Goal: Task Accomplishment & Management: Complete application form

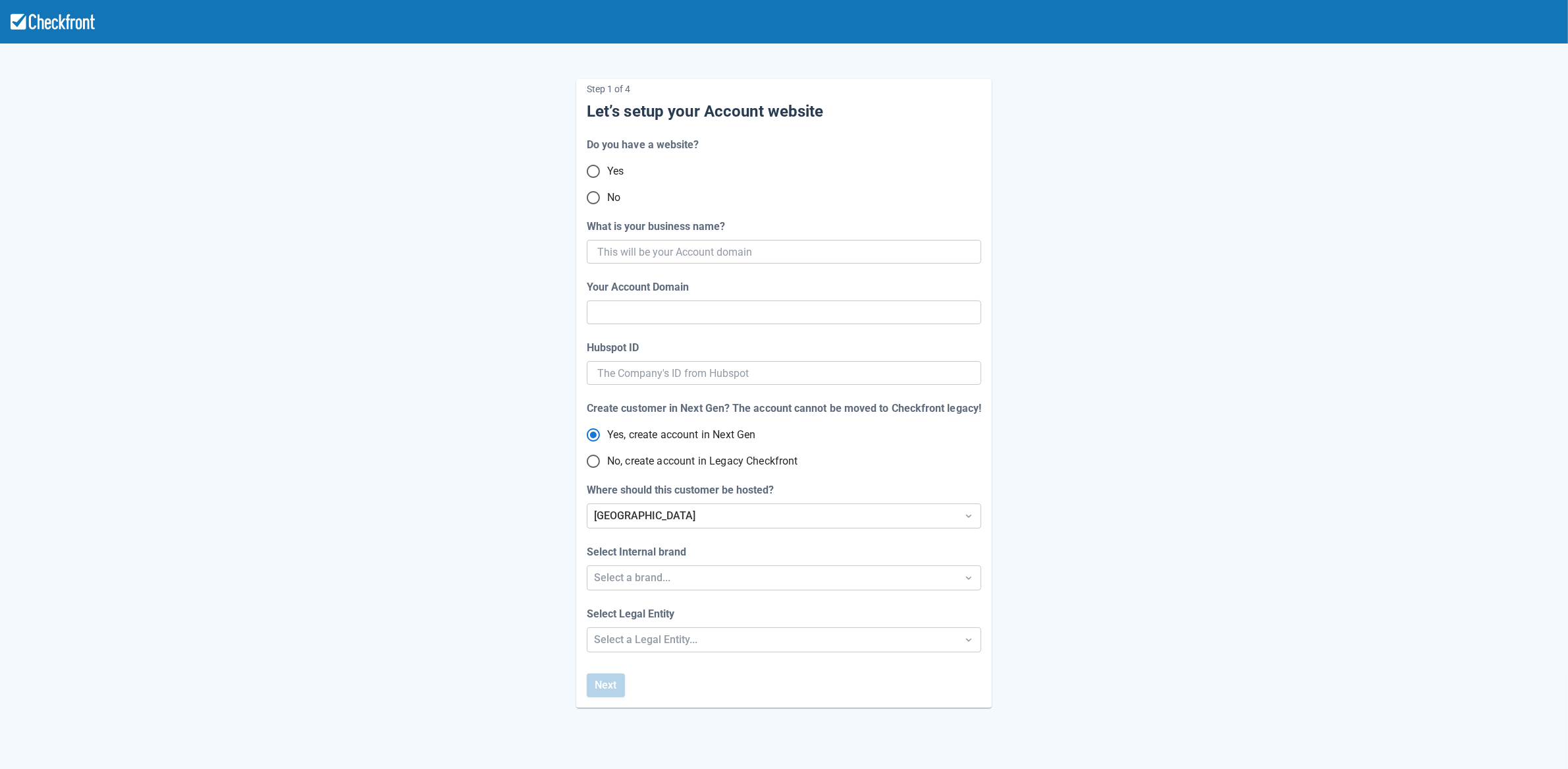
click at [596, 200] on input "No" at bounding box center [594, 198] width 28 height 28
radio input "true"
click at [759, 249] on input "What is your business name?" at bounding box center [783, 251] width 371 height 24
paste input "gpy-20250822t0900"
type input "gpy-20250822t0900"
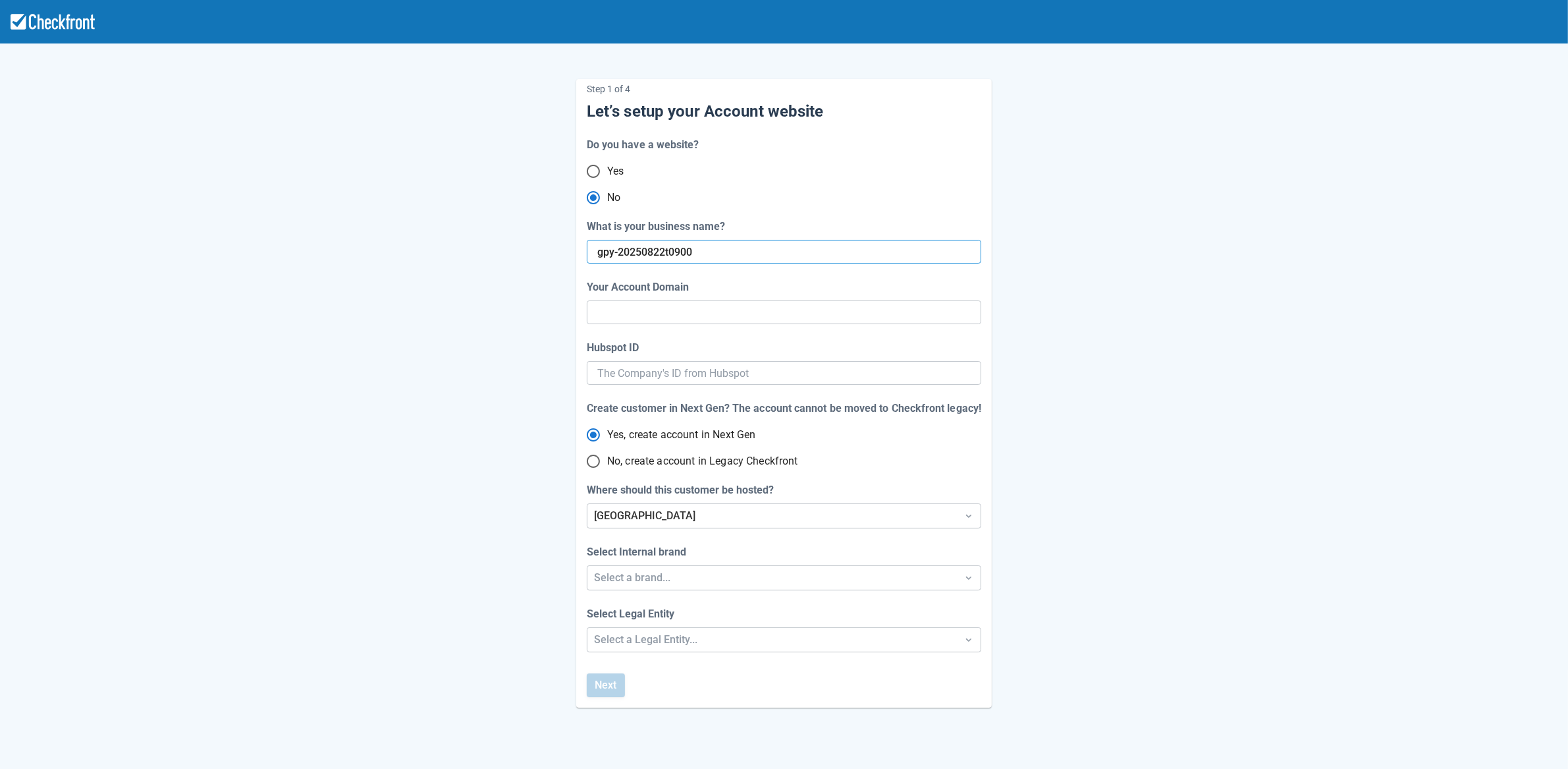
type input "gpy-20250822-t-0900"
radio input "true"
radio input "false"
type input "gpy-20250822t0900"
click at [675, 519] on div "[GEOGRAPHIC_DATA]" at bounding box center [772, 516] width 356 height 16
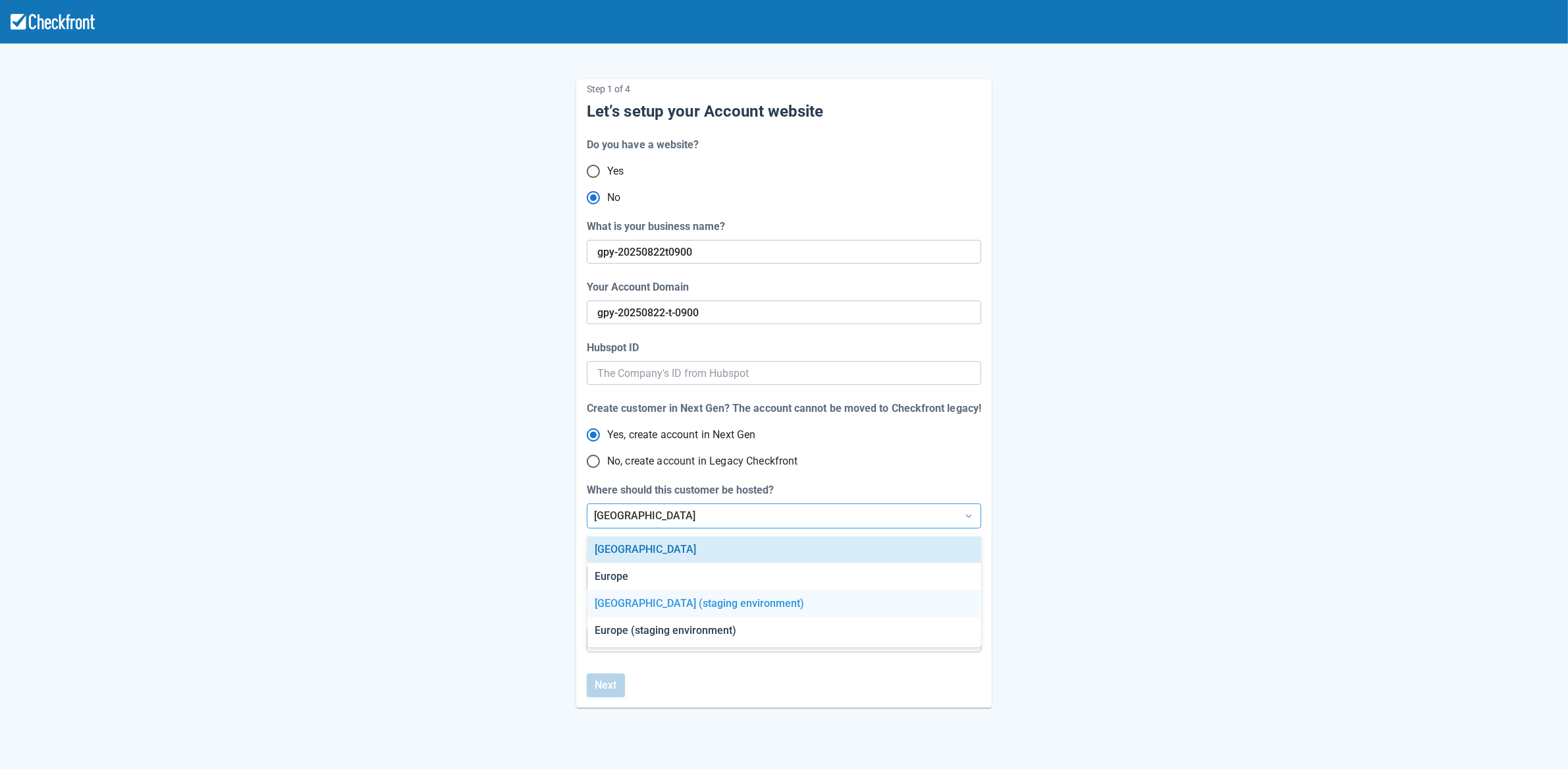
click at [660, 610] on div "[GEOGRAPHIC_DATA] (staging environment)" at bounding box center [785, 604] width 394 height 27
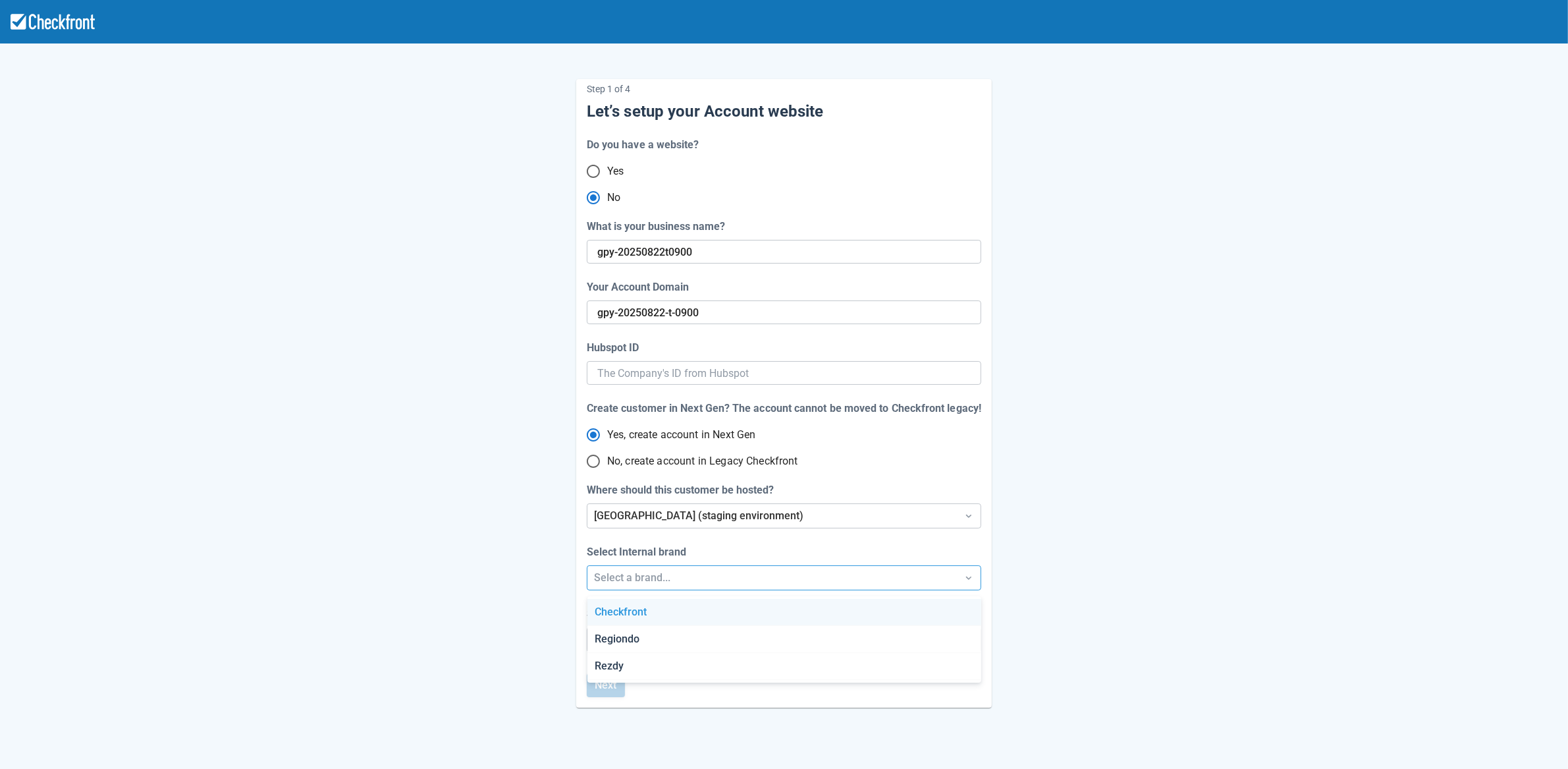
click at [665, 581] on div "Select a brand..." at bounding box center [772, 578] width 356 height 16
click at [657, 610] on div "Checkfront" at bounding box center [785, 612] width 394 height 27
click at [612, 642] on div "Step 1 of 4 Let’s setup your Account website Do you have a website? Yes No What…" at bounding box center [784, 436] width 1568 height 873
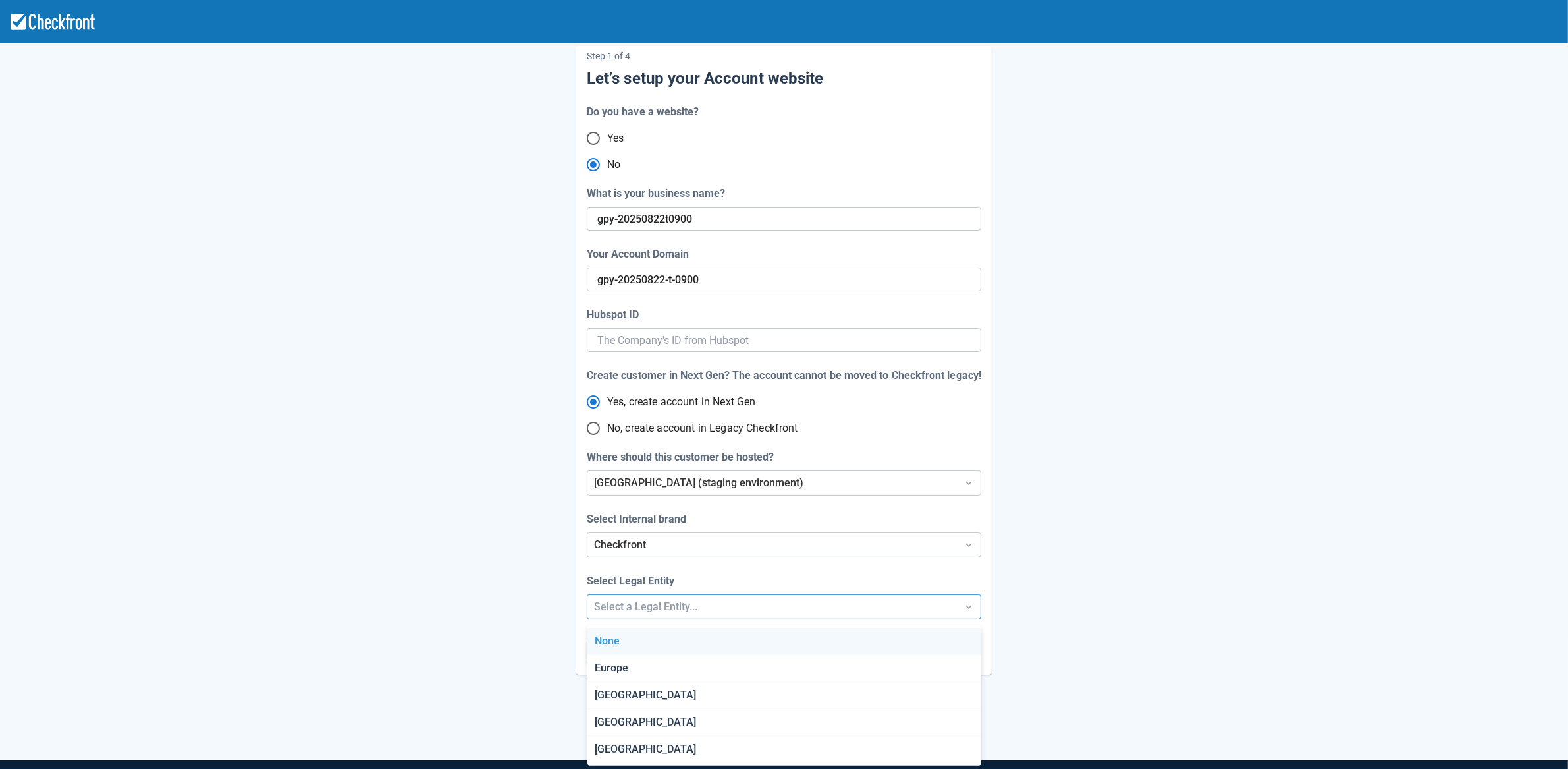
scroll to position [35, 0]
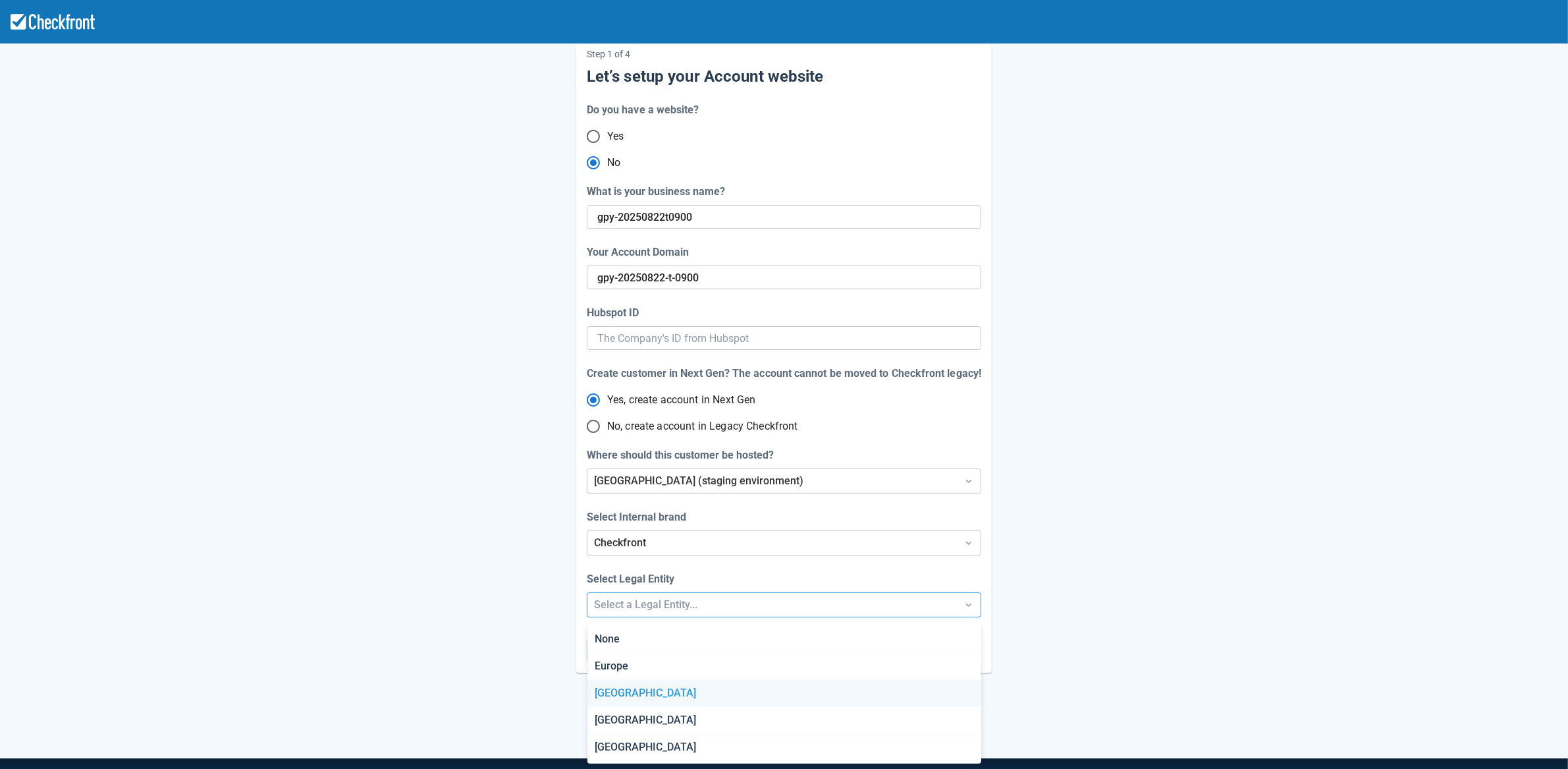
click at [608, 683] on div "[GEOGRAPHIC_DATA]" at bounding box center [785, 693] width 394 height 27
radio input "false"
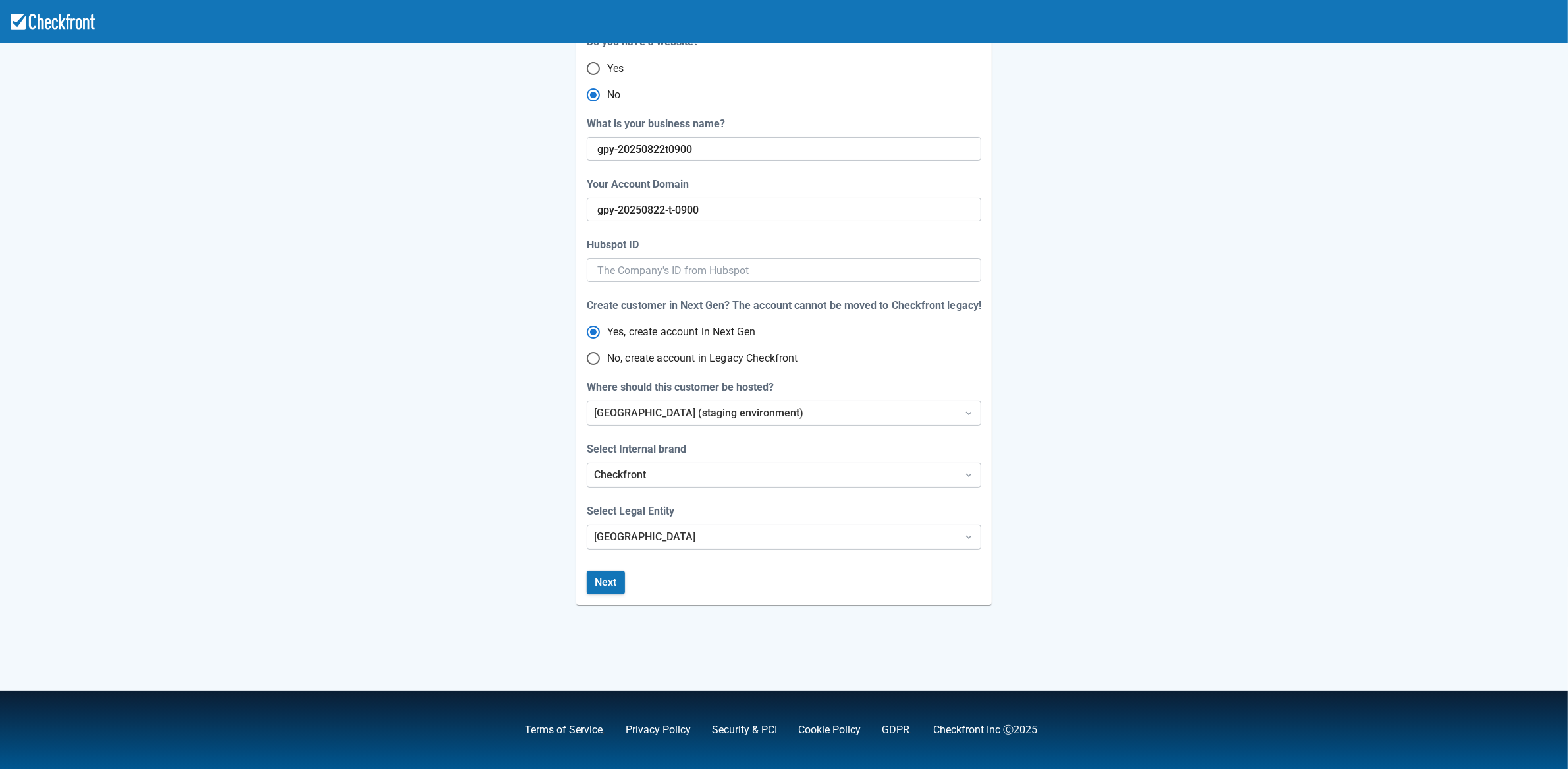
scroll to position [104, 0]
click at [611, 583] on button "Next" at bounding box center [606, 582] width 38 height 24
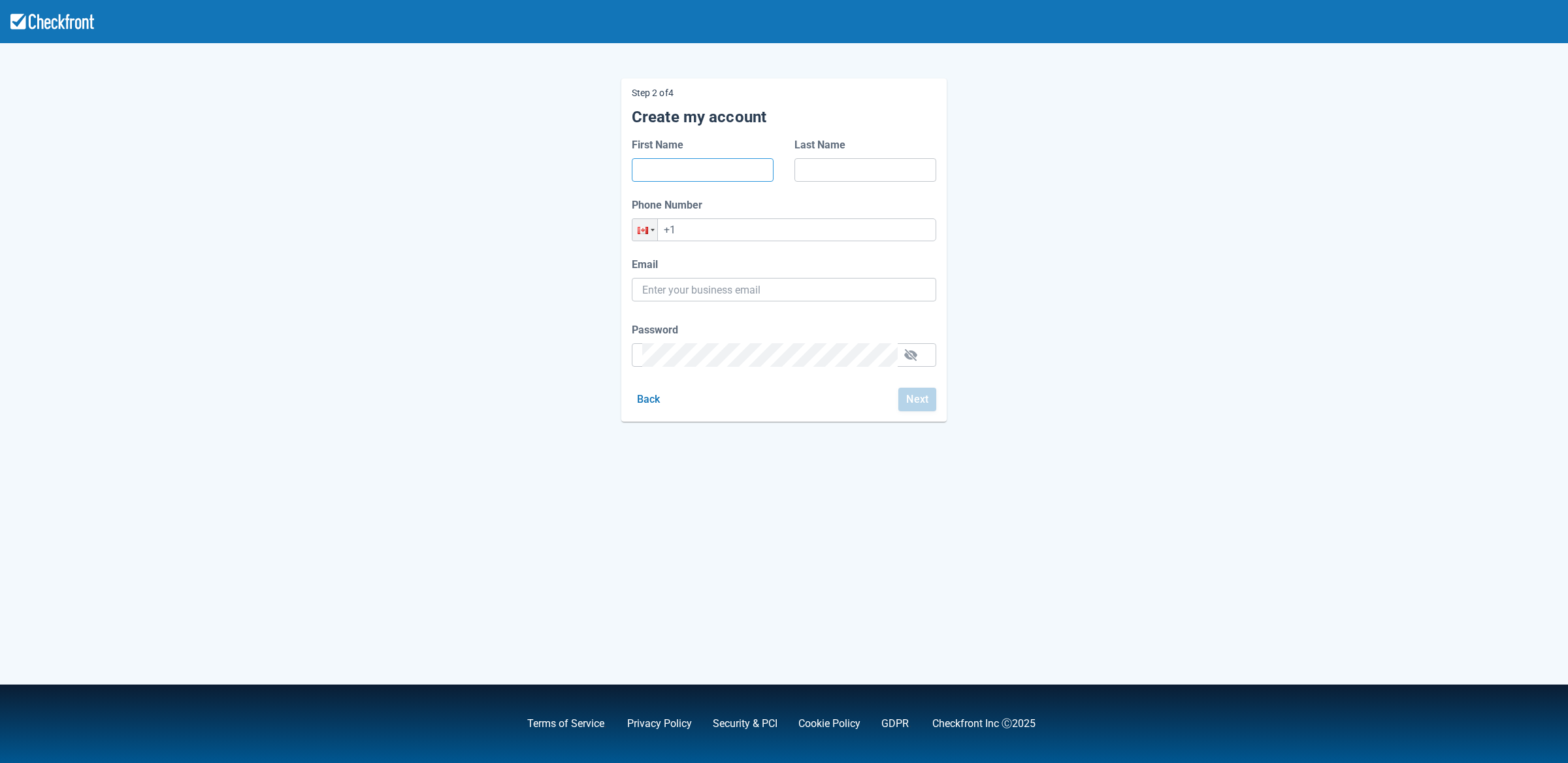
click at [709, 169] on input "First Name" at bounding box center [703, 170] width 121 height 24
type input "d"
click at [823, 162] on input "Last Name" at bounding box center [865, 170] width 121 height 24
type input "d"
click at [721, 229] on input "+1" at bounding box center [784, 230] width 305 height 23
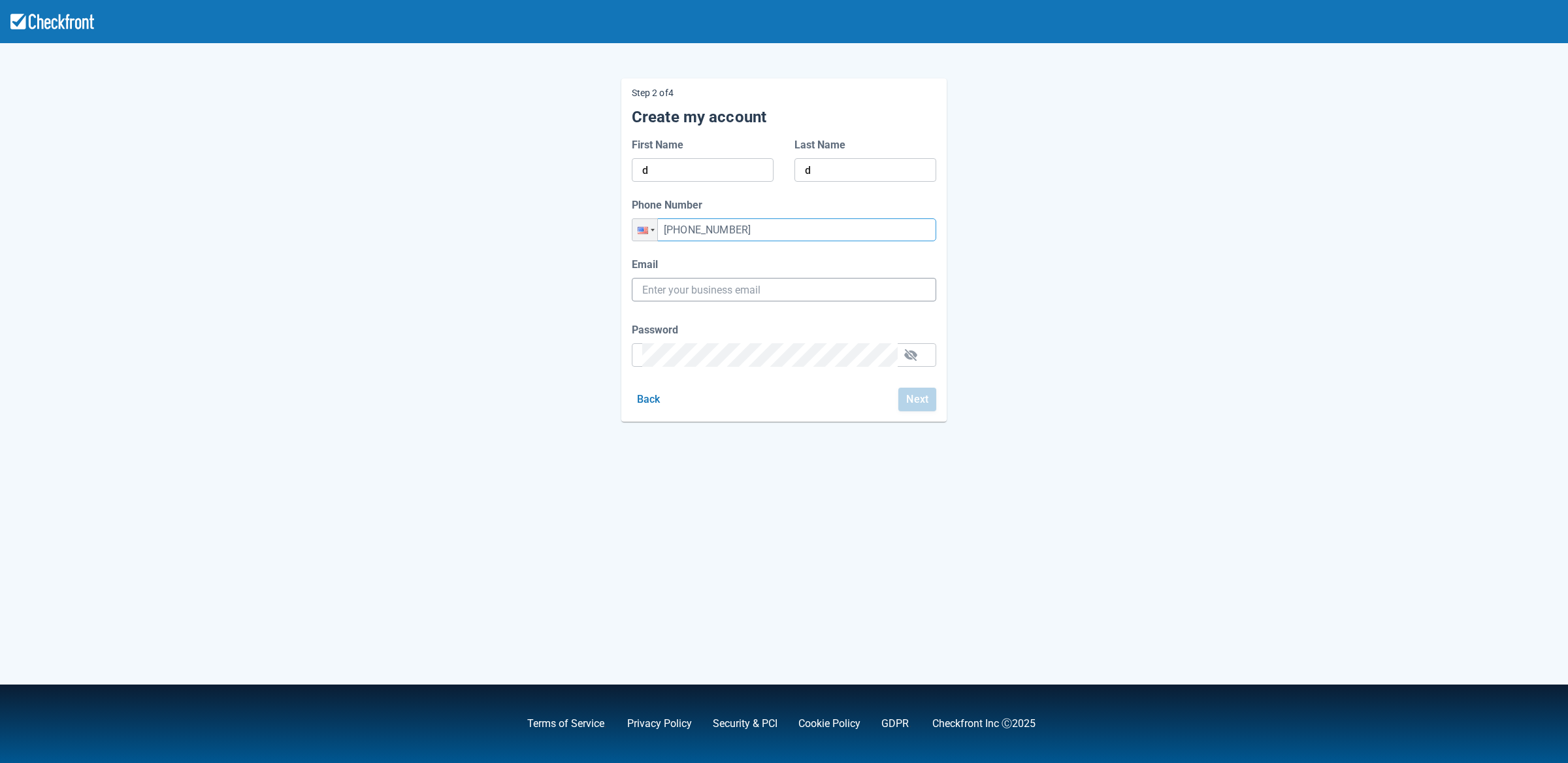
type input "+1 (454) 254-3654"
click at [709, 292] on input "Email" at bounding box center [784, 290] width 284 height 24
paste input "gpy-20250822t0900@email.ghostinspector.com"
type input "gpy-20250822t0900@email.ghostinspector.com"
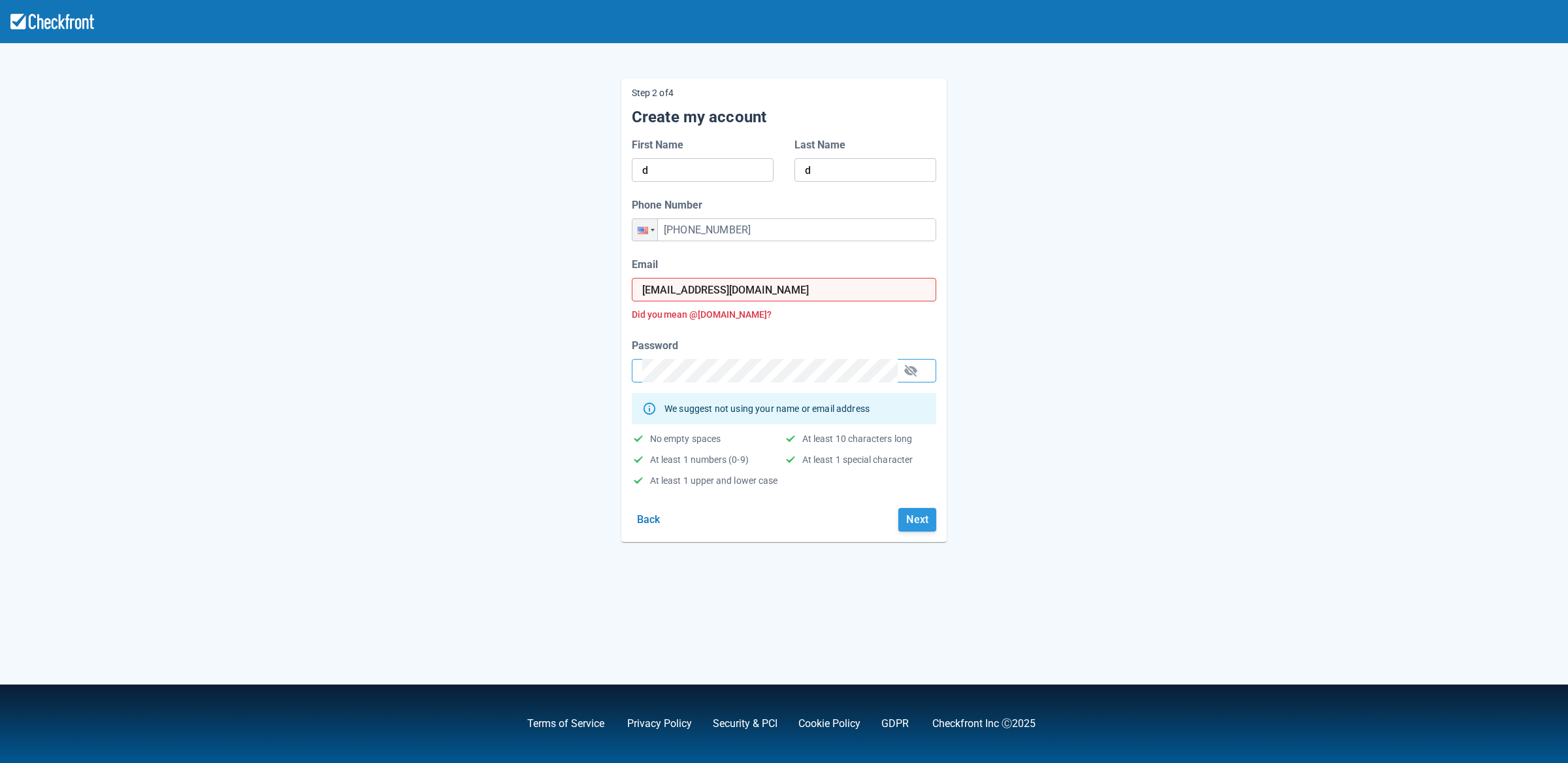
click at [926, 525] on button "Next" at bounding box center [917, 519] width 38 height 24
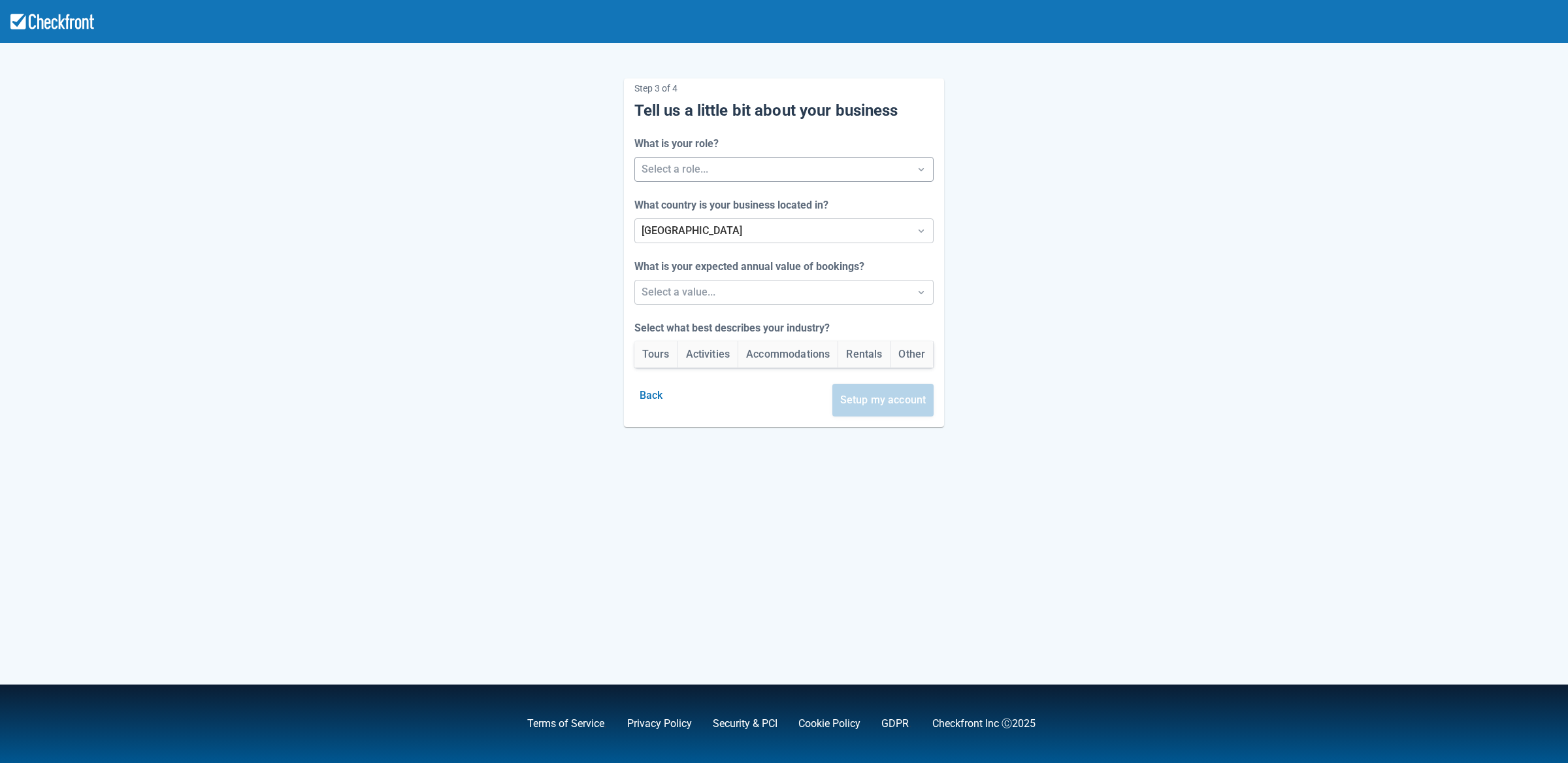
click at [697, 161] on div at bounding box center [772, 169] width 262 height 18
click at [688, 223] on div "Staff" at bounding box center [784, 230] width 307 height 27
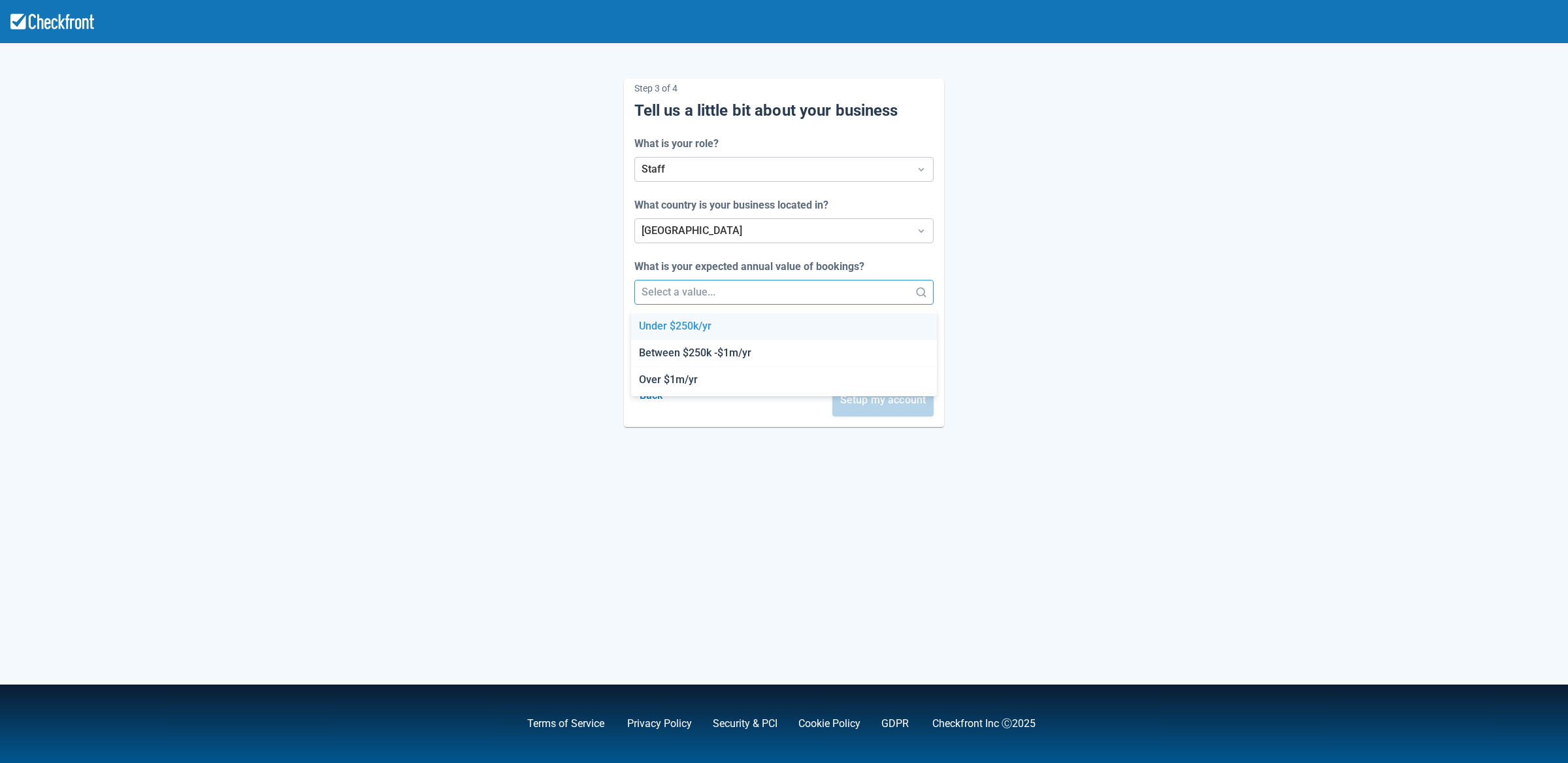
click at [673, 289] on div at bounding box center [772, 292] width 262 height 18
click at [671, 353] on div "Between $250k -$1m/yr" at bounding box center [784, 353] width 307 height 27
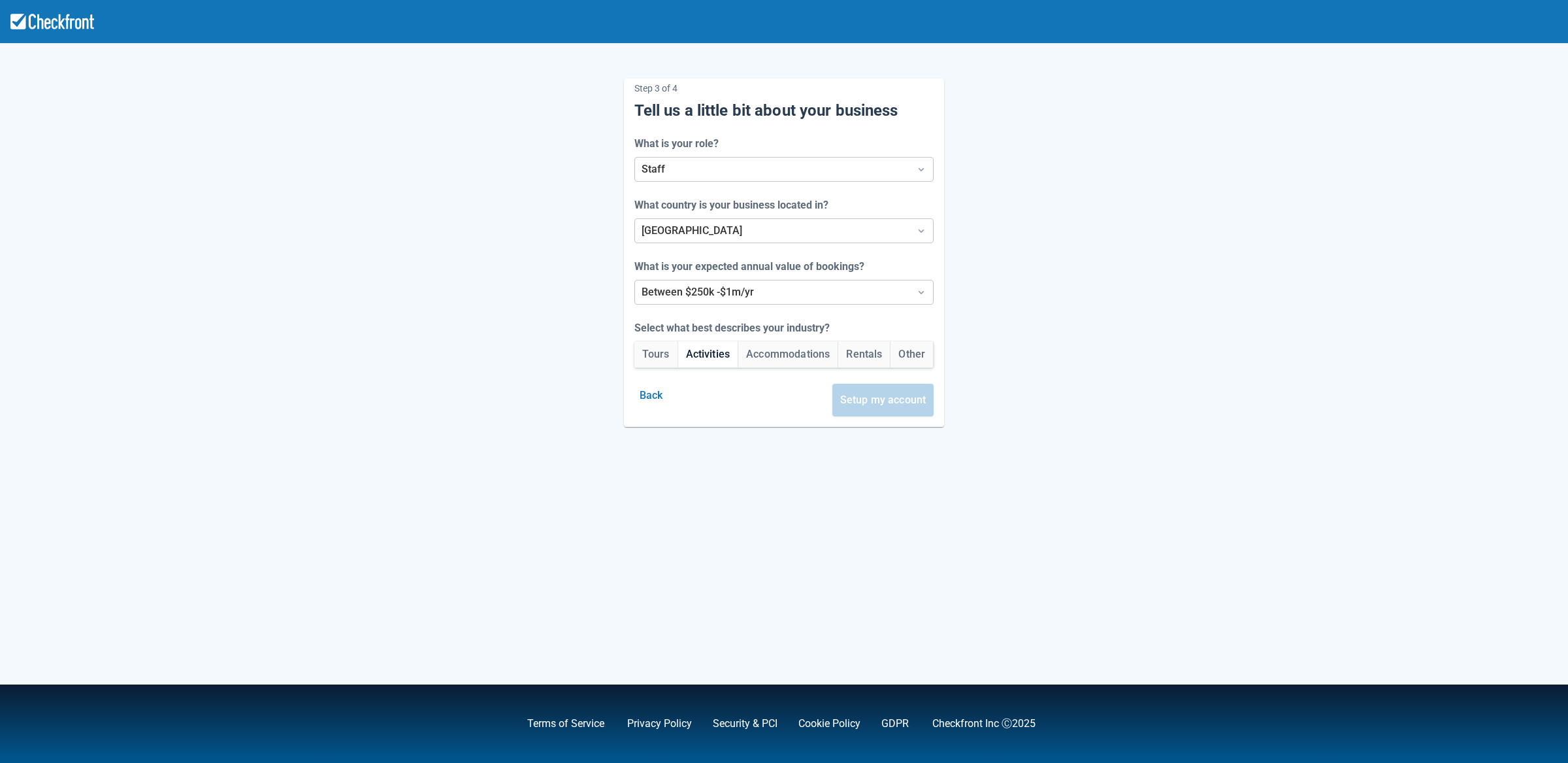
click at [709, 361] on button "Activities" at bounding box center [708, 354] width 60 height 26
click at [897, 404] on button "Setup my account" at bounding box center [883, 400] width 102 height 33
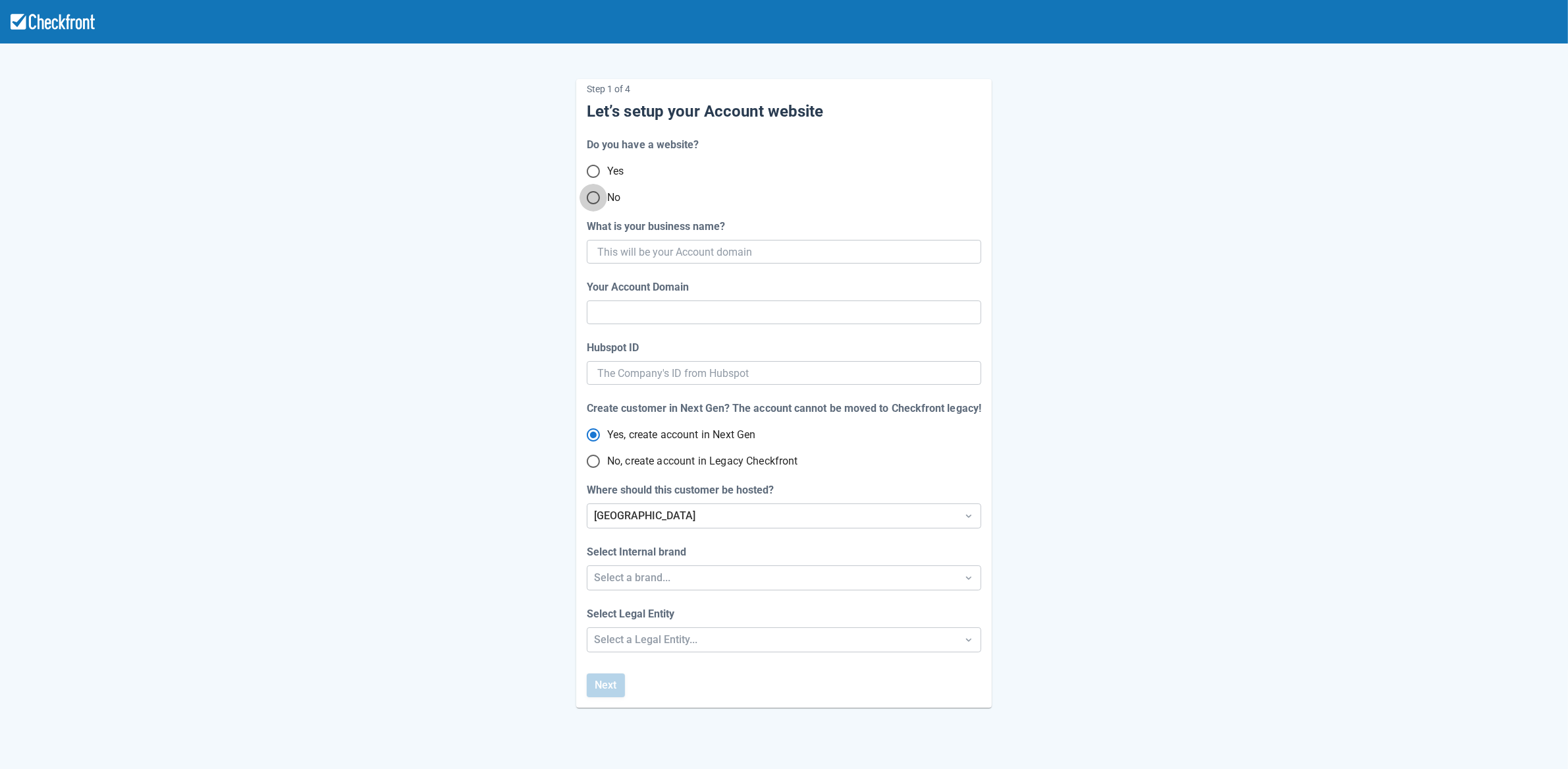
click at [598, 198] on input "No" at bounding box center [594, 198] width 28 height 28
radio input "true"
click at [653, 251] on input "What is your business name?" at bounding box center [783, 251] width 371 height 24
paste input "gpy-20250822t0910"
type input "gpy-20250822t0910"
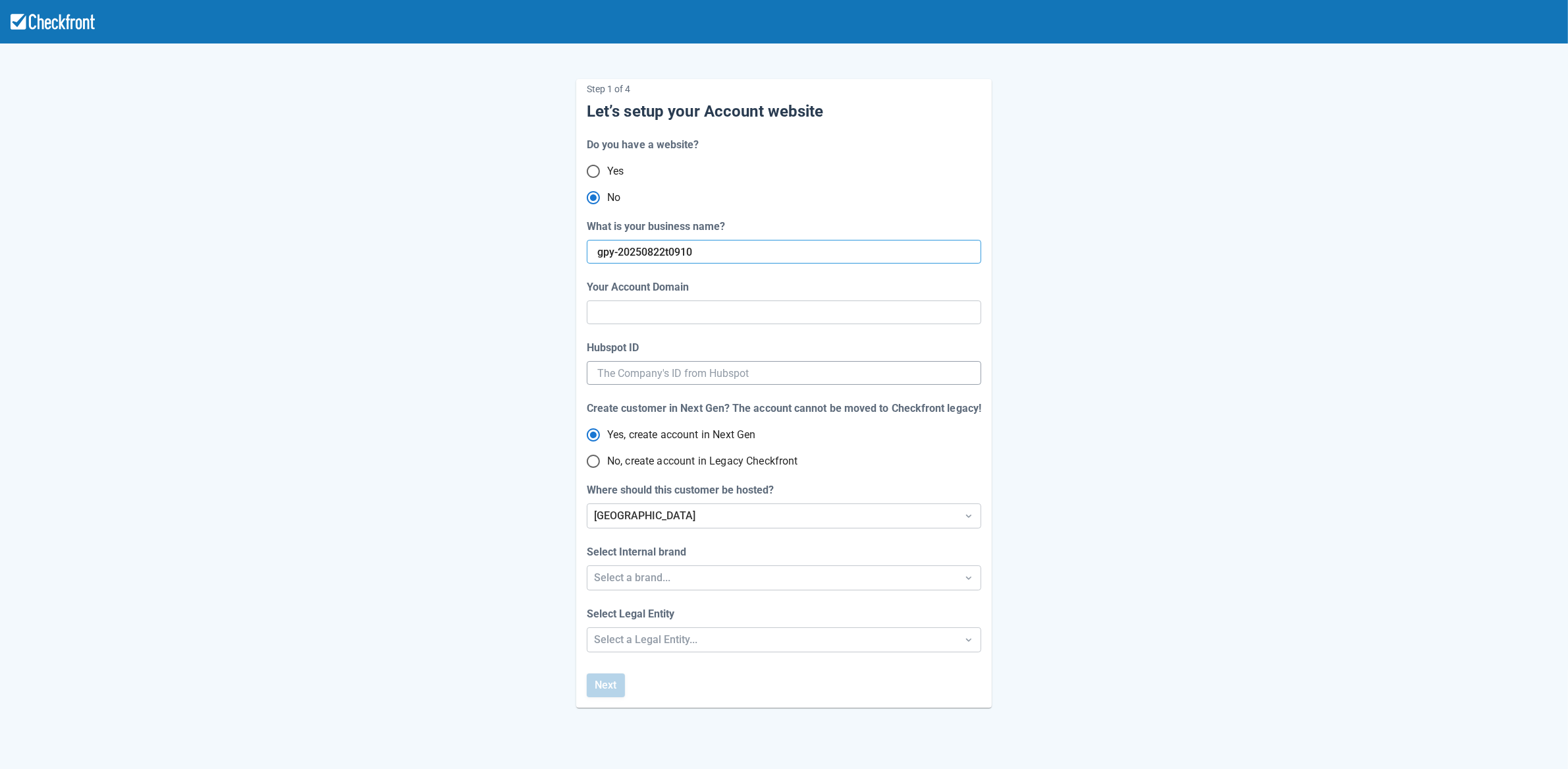
type input "gpy-20250822-t-0910"
radio input "true"
radio input "false"
type input "gpy-20250822t0910"
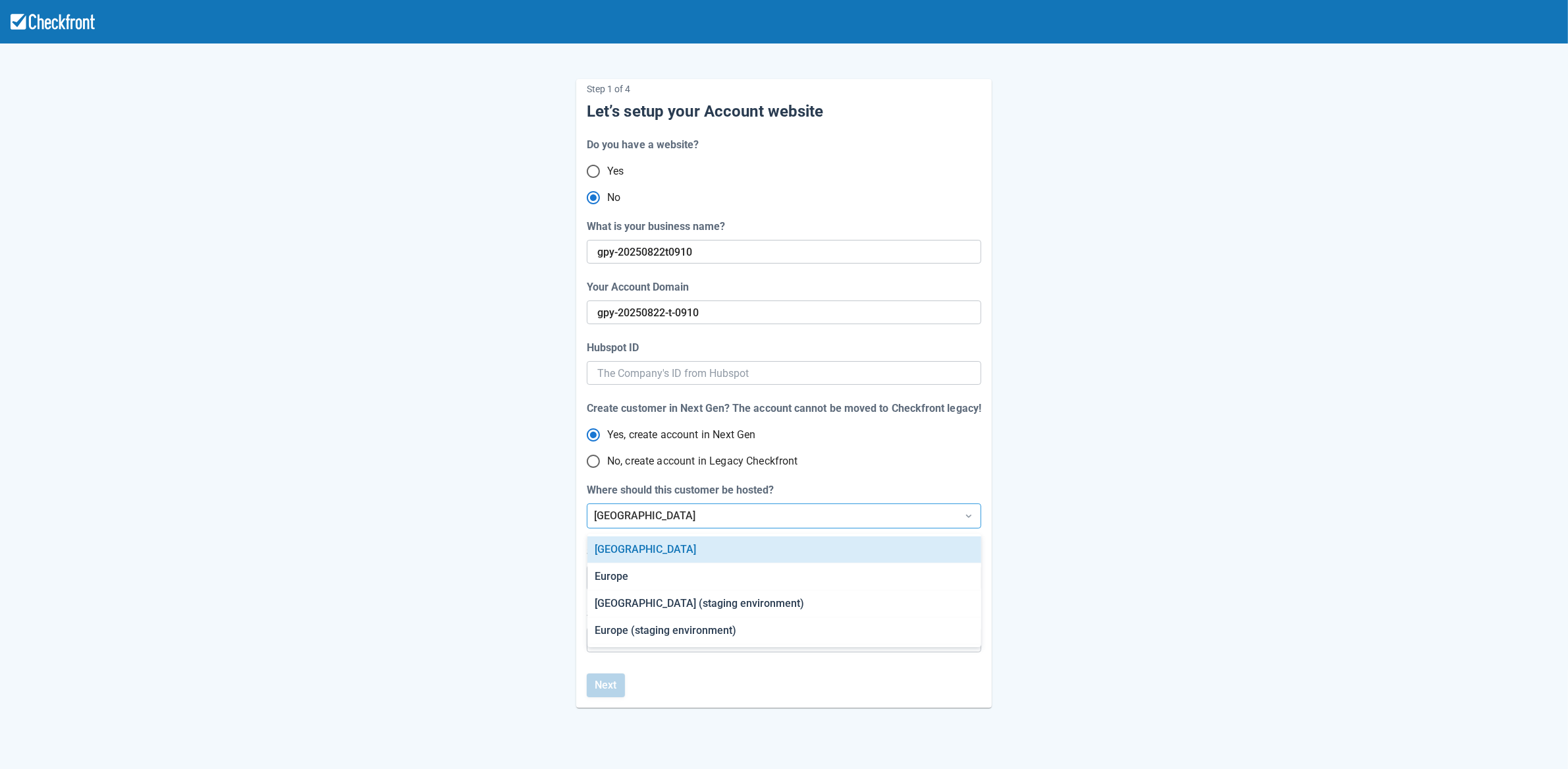
click at [659, 513] on div "[GEOGRAPHIC_DATA]" at bounding box center [772, 516] width 356 height 16
click at [675, 595] on div "[GEOGRAPHIC_DATA] (staging environment)" at bounding box center [785, 604] width 394 height 27
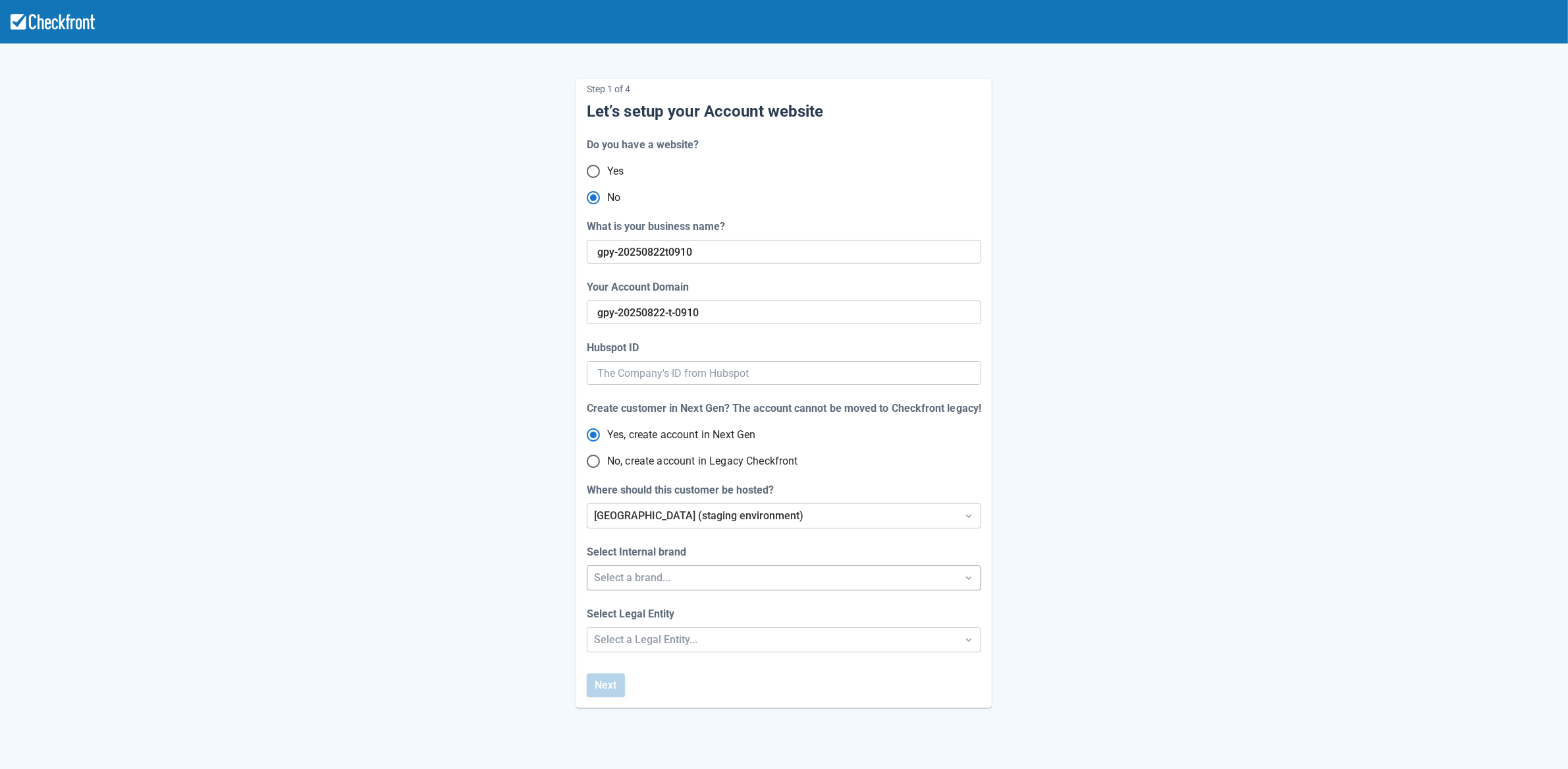
click at [676, 581] on div "Select a brand..." at bounding box center [772, 578] width 356 height 16
click at [677, 609] on div "Checkfront" at bounding box center [785, 612] width 394 height 27
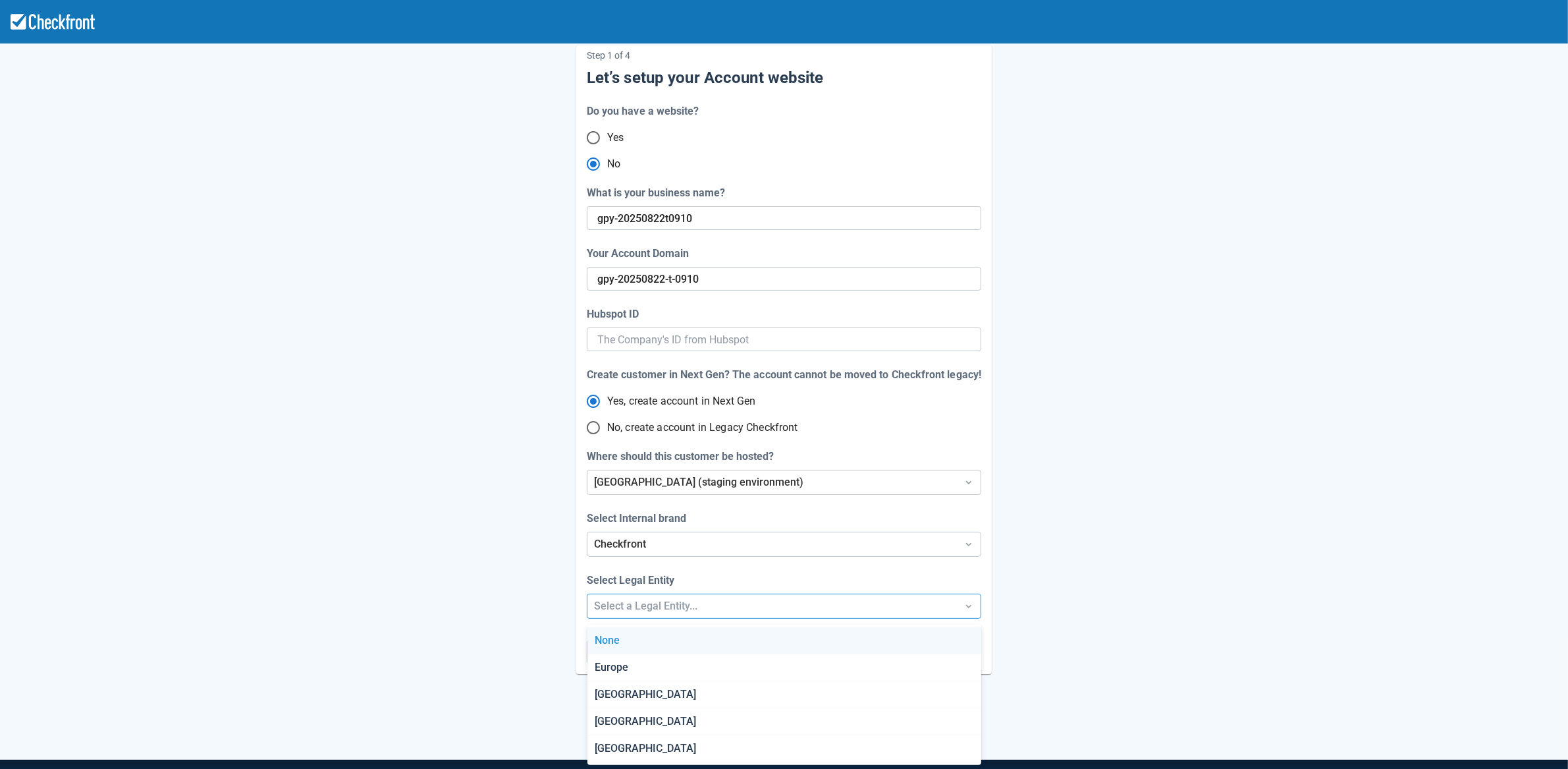
click at [655, 639] on div "Step 1 of 4 Let’s setup your Account website Do you have a website? Yes No What…" at bounding box center [784, 402] width 1568 height 873
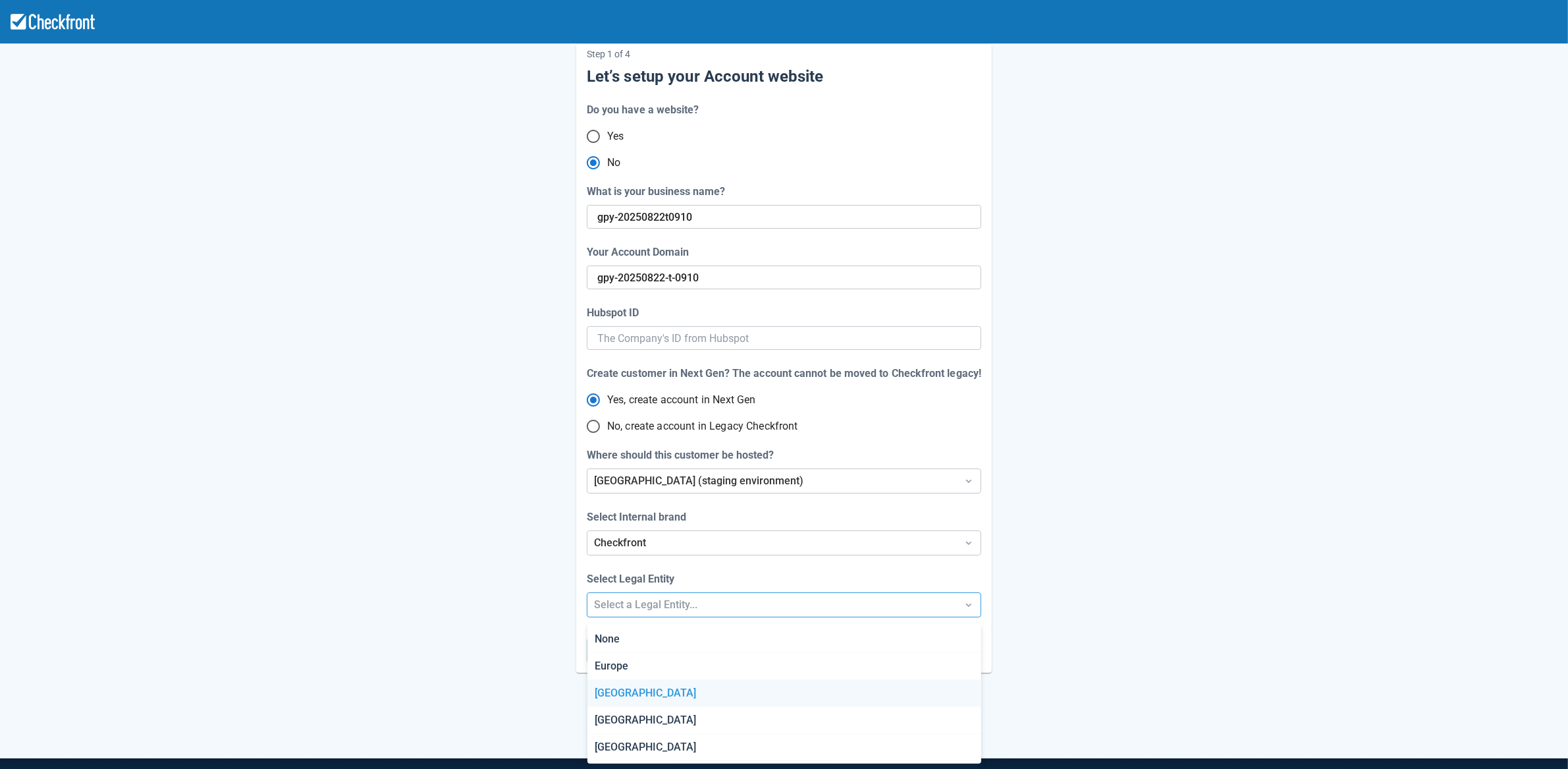
click at [645, 682] on div "[GEOGRAPHIC_DATA]" at bounding box center [785, 693] width 394 height 27
radio input "false"
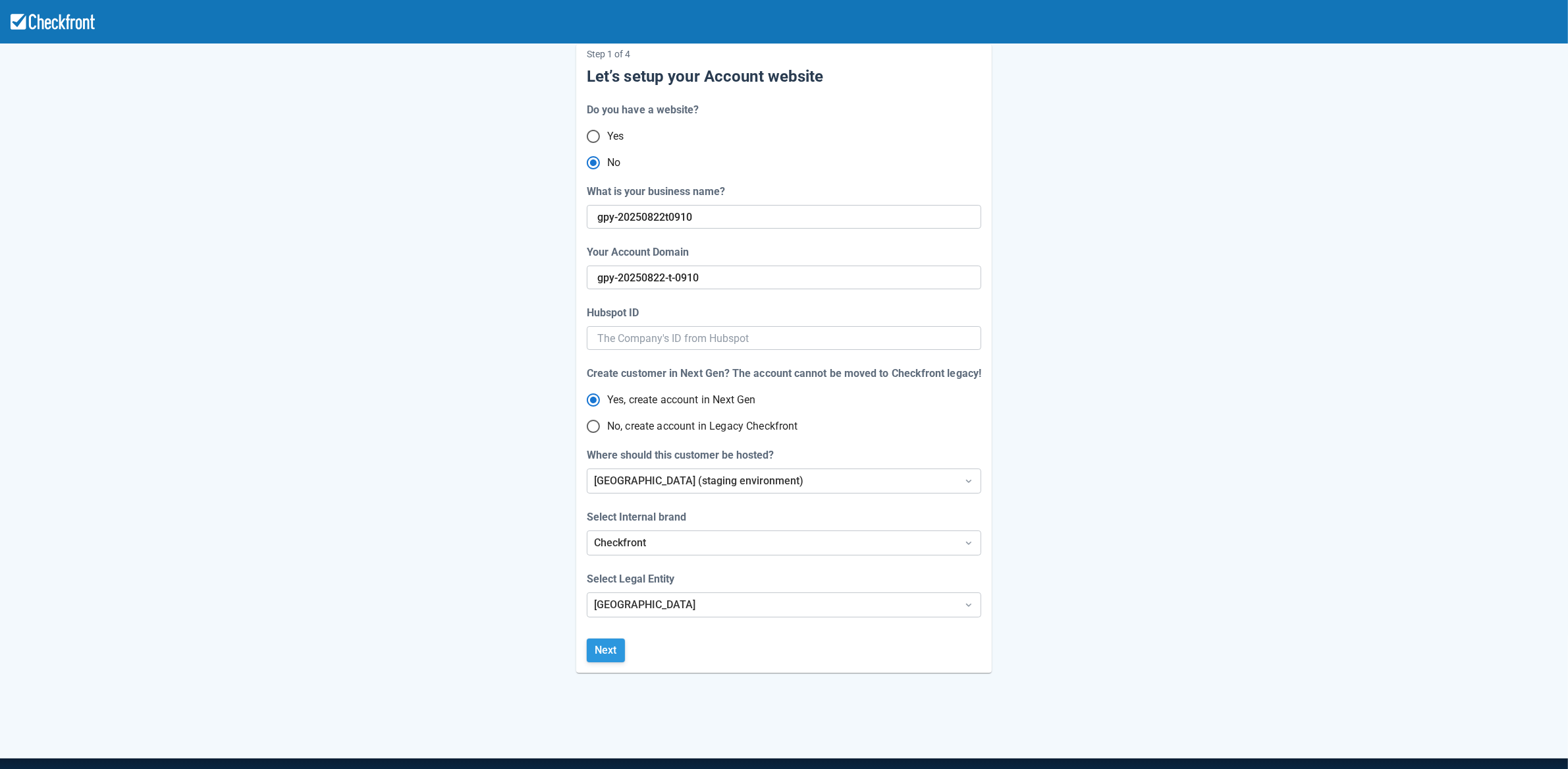
click at [598, 648] on button "Next" at bounding box center [606, 650] width 38 height 24
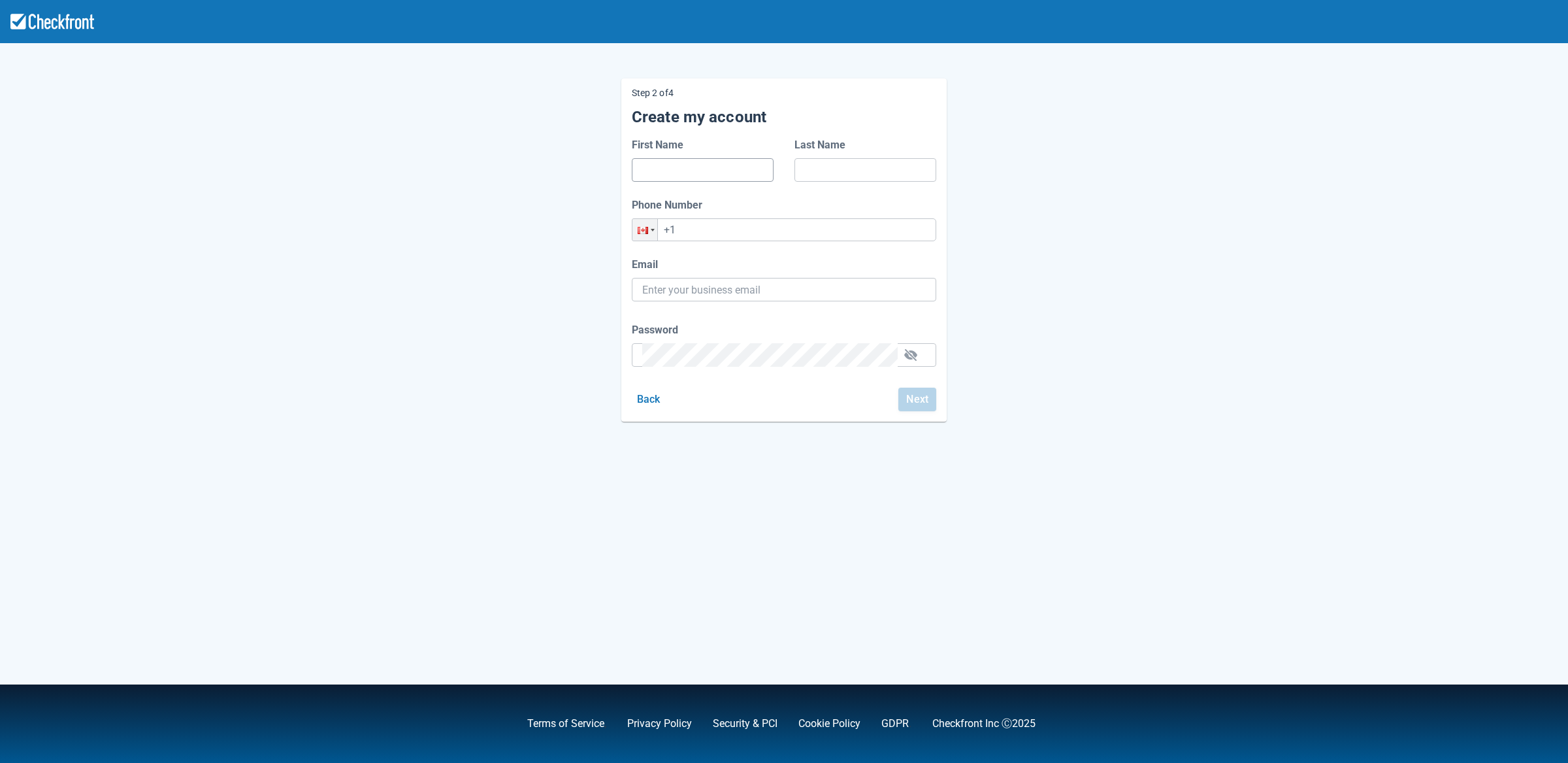
click at [695, 167] on input "First Name" at bounding box center [703, 170] width 121 height 24
type input "d"
click at [832, 169] on input "Last Name" at bounding box center [865, 170] width 121 height 24
type input "d"
click at [730, 238] on input "+1" at bounding box center [784, 230] width 305 height 23
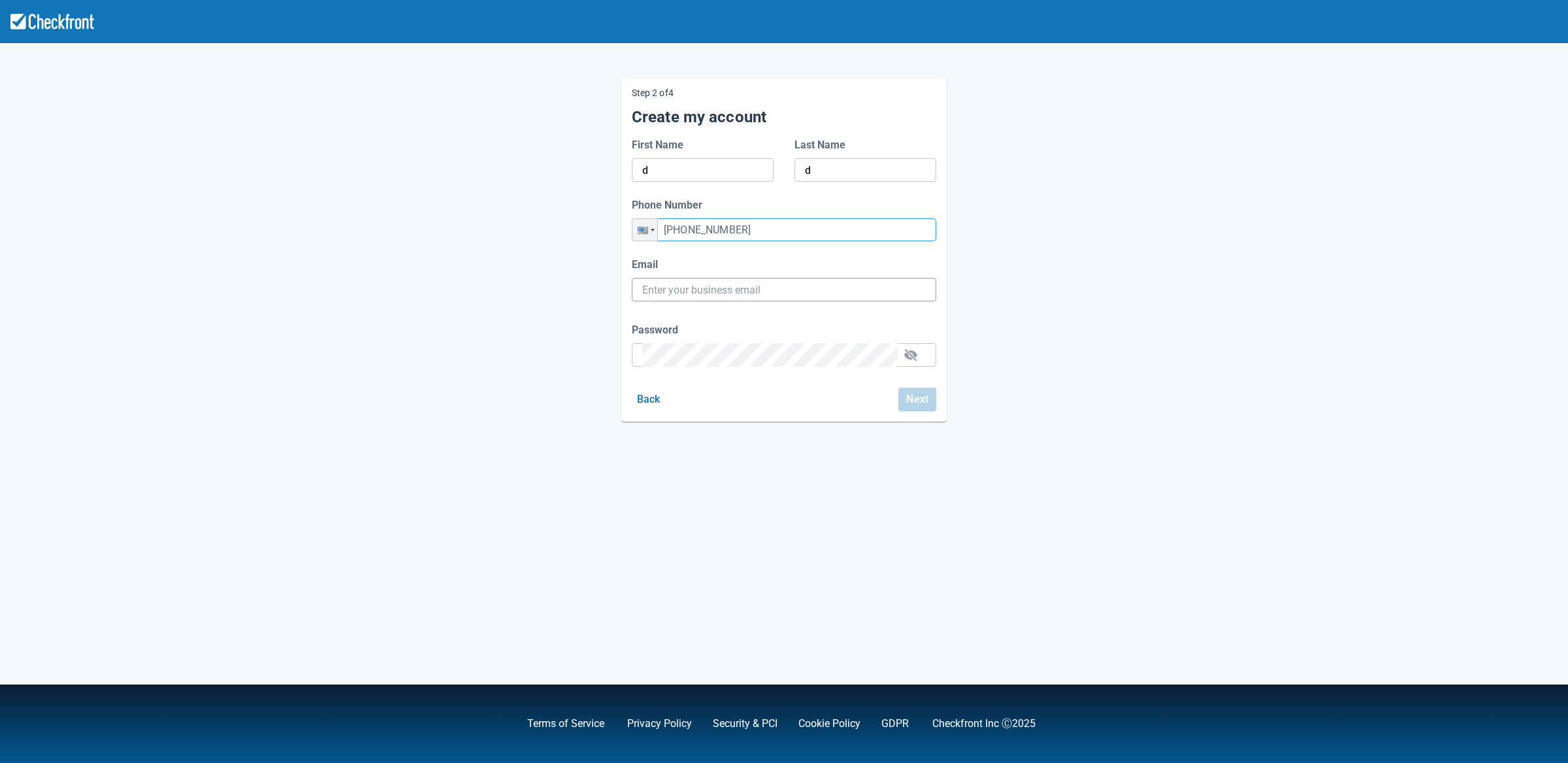
type input "[PHONE_NUMBER]"
click at [717, 293] on input "Email" at bounding box center [784, 290] width 284 height 24
paste input "[EMAIL_ADDRESS][DOMAIN_NAME]"
type input "[EMAIL_ADDRESS][DOMAIN_NAME]"
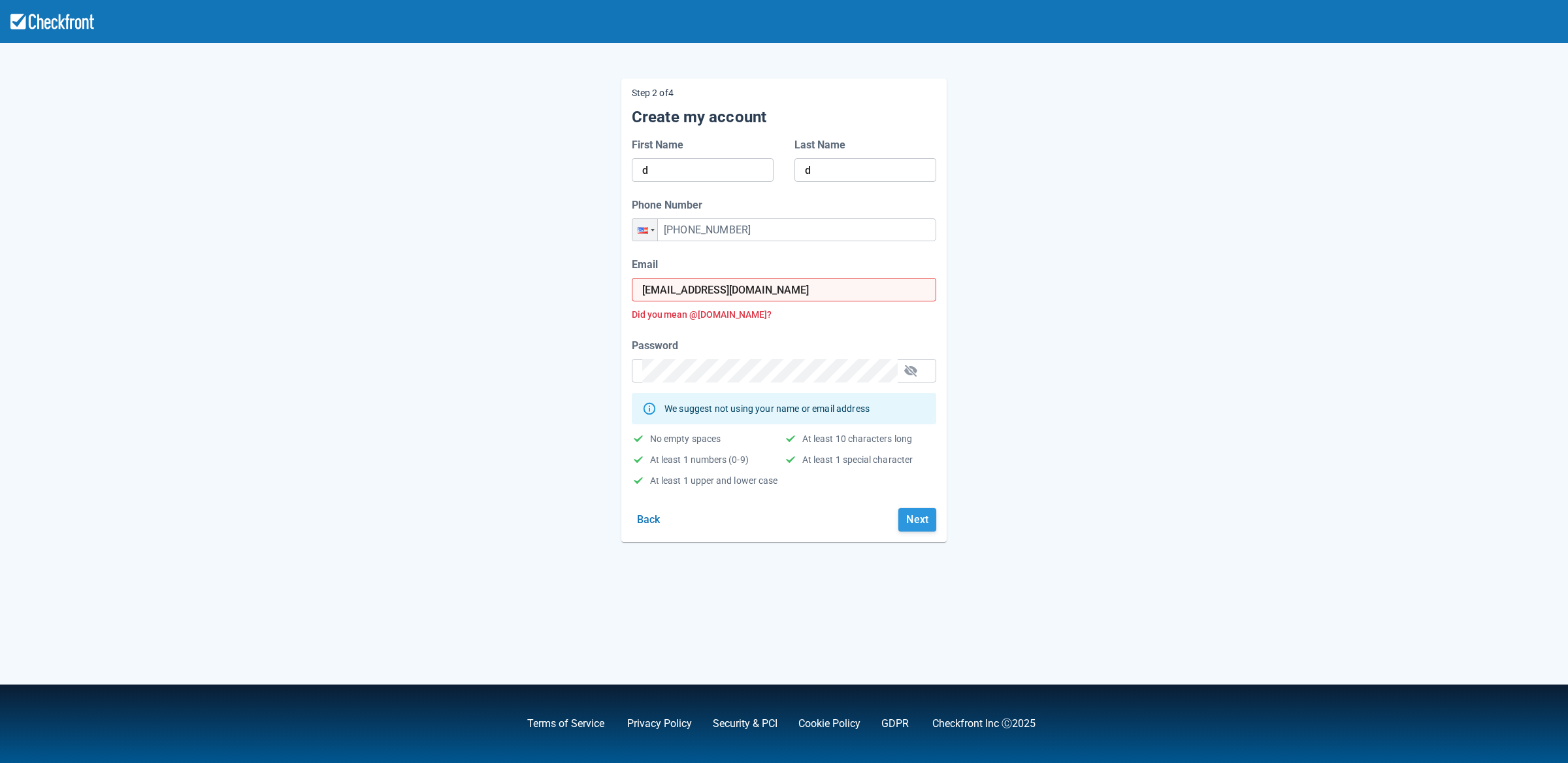
click at [911, 525] on button "Next" at bounding box center [917, 519] width 38 height 24
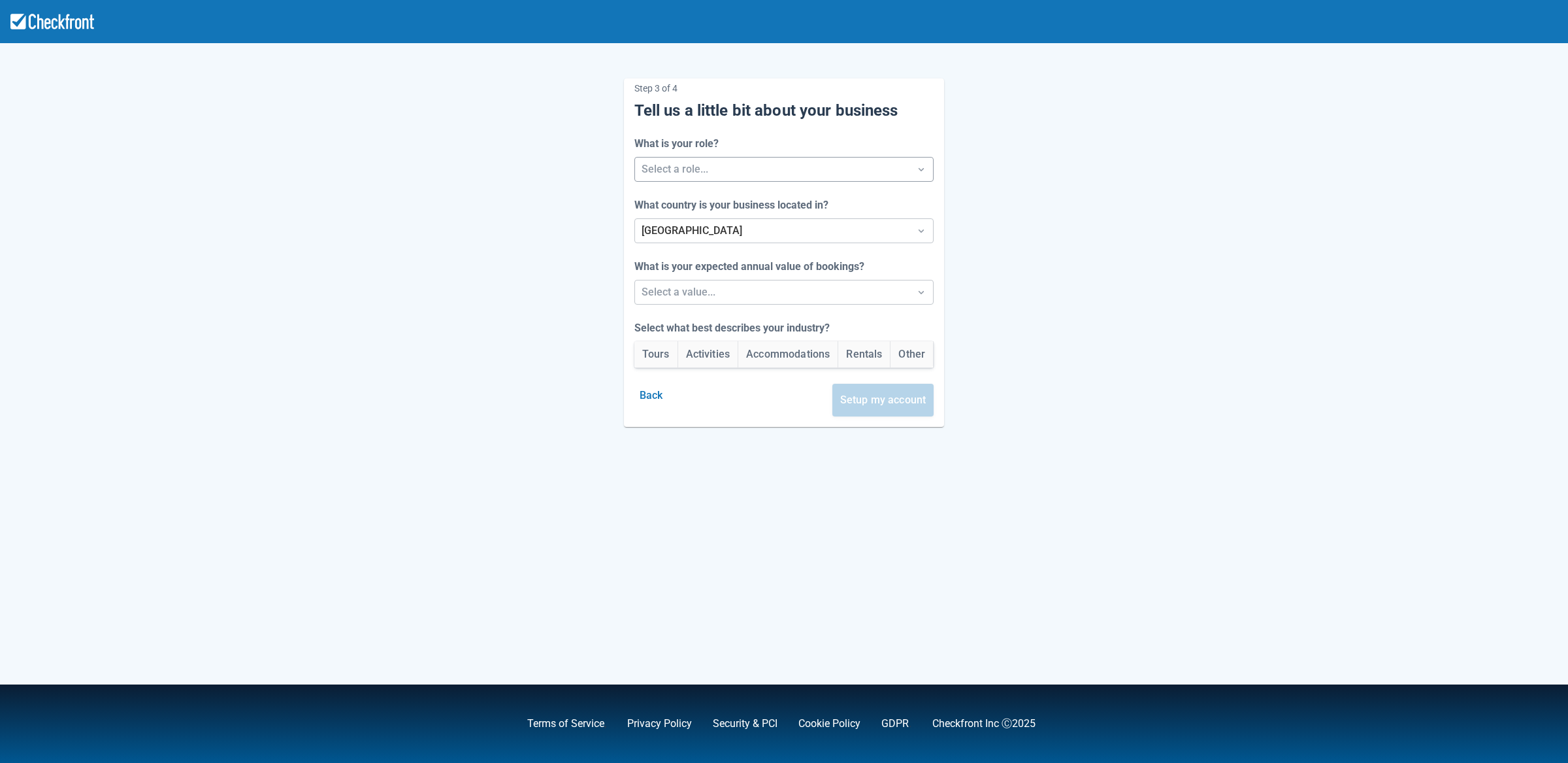
click at [719, 171] on div at bounding box center [772, 169] width 262 height 18
click at [707, 240] on div "Staff" at bounding box center [784, 230] width 307 height 27
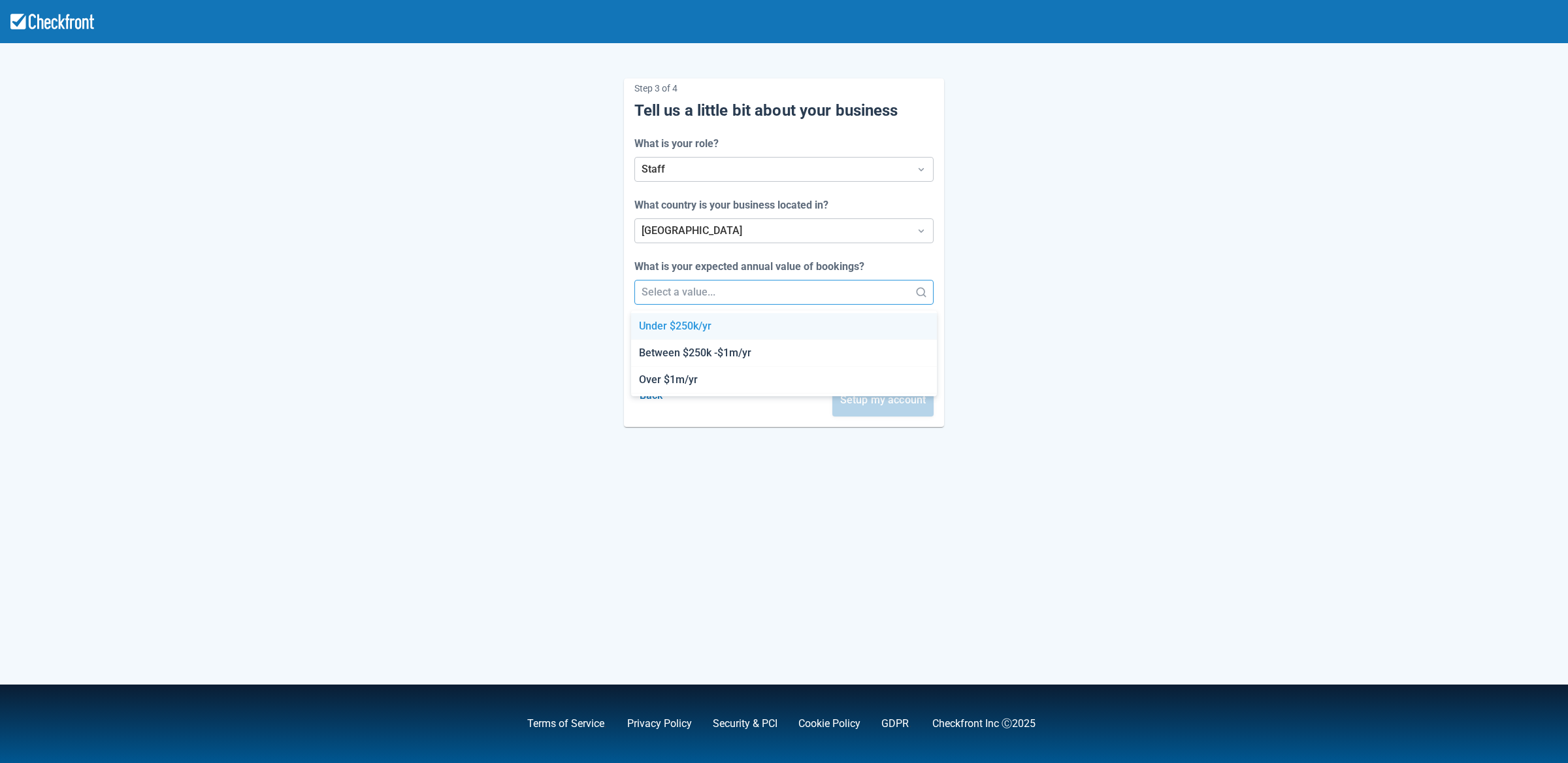
click at [702, 284] on div at bounding box center [772, 292] width 262 height 18
click at [693, 363] on div "Between $250k -$1m/yr" at bounding box center [784, 353] width 307 height 27
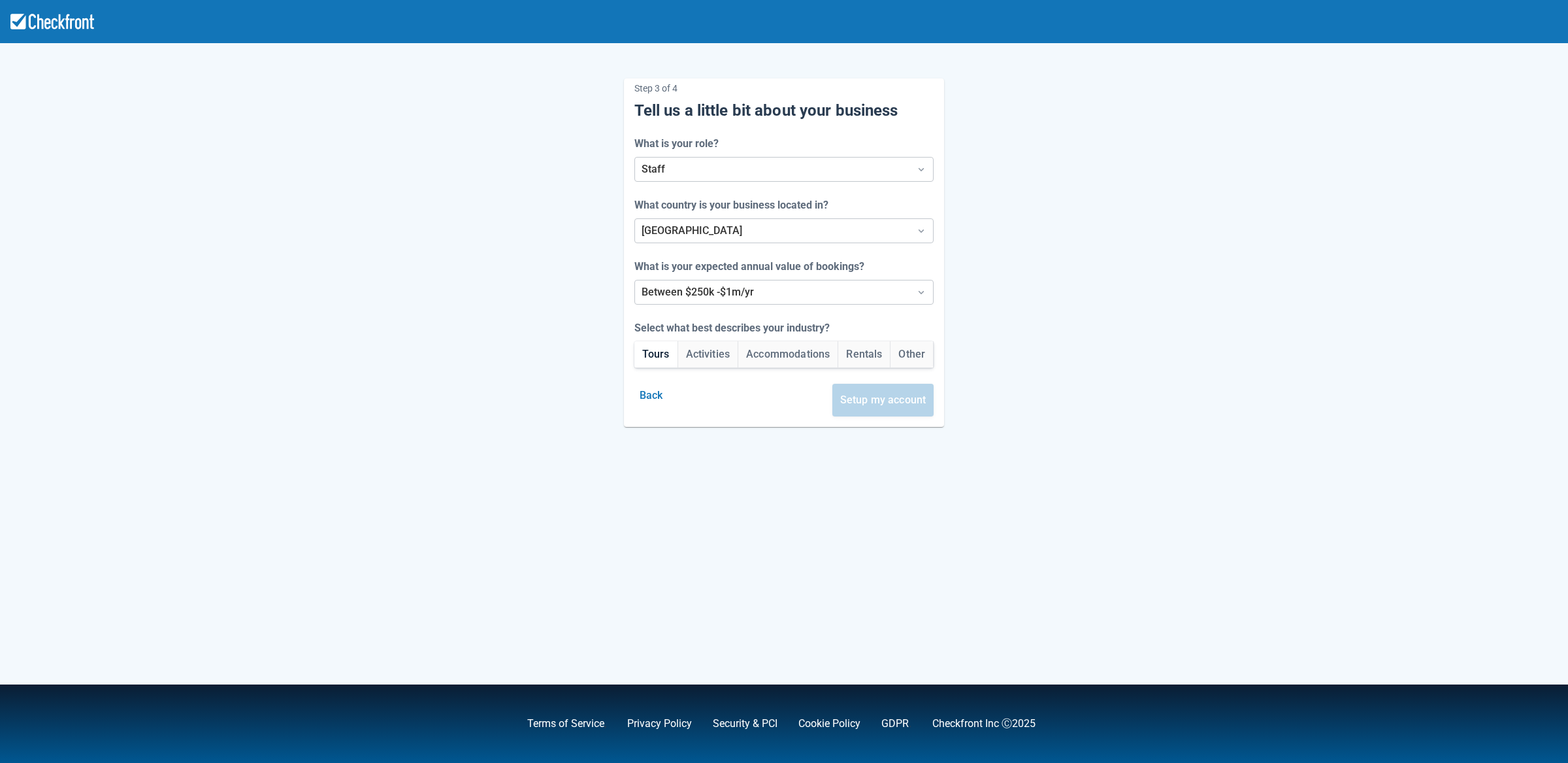
click at [642, 354] on button "Tours" at bounding box center [656, 354] width 43 height 26
click at [907, 404] on button "Setup my account" at bounding box center [883, 400] width 102 height 33
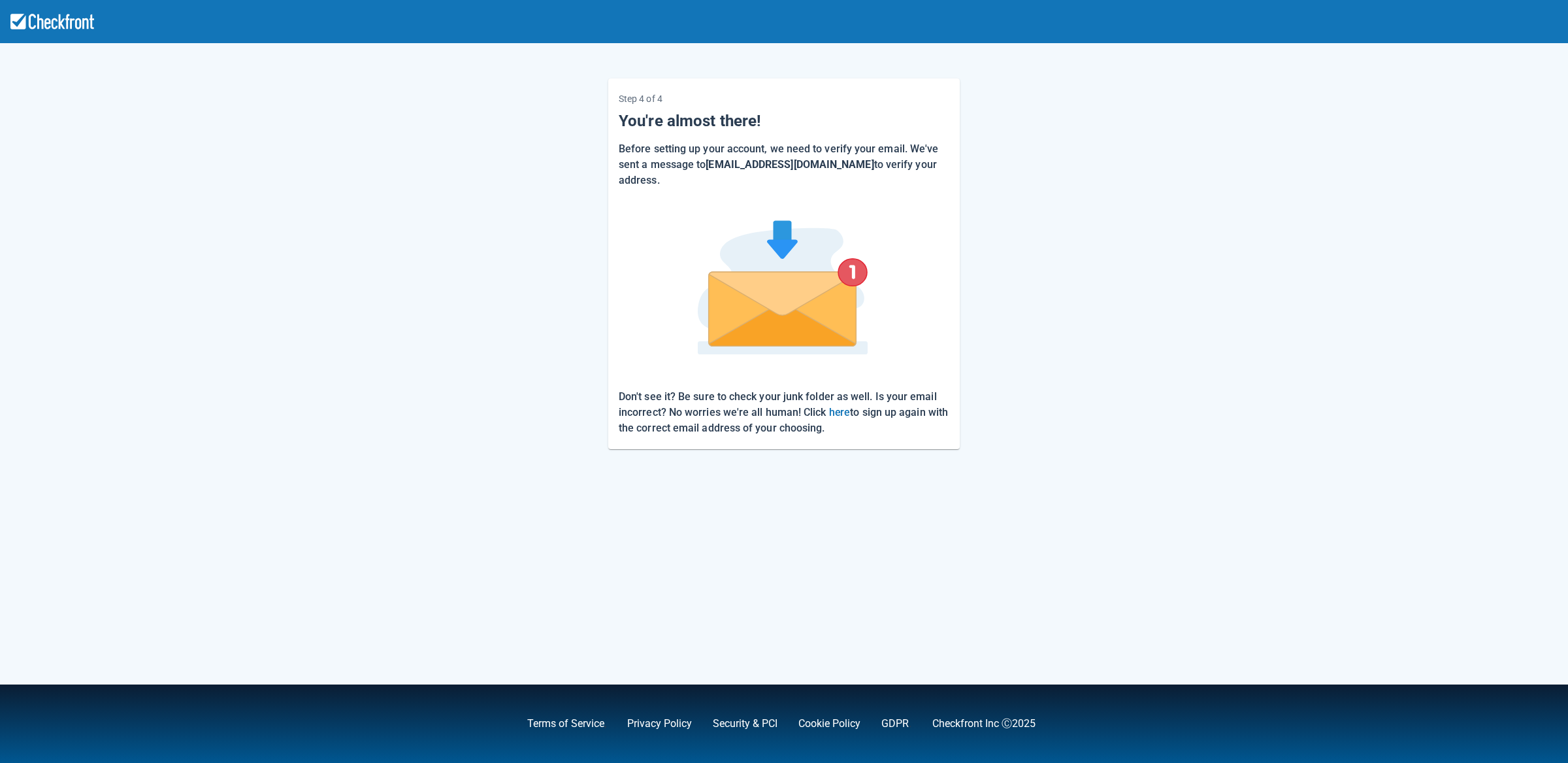
click at [412, 365] on div "Step 4 of 4 You're almost there! Before setting up your account, we need to ver…" at bounding box center [784, 253] width 745 height 392
